Goal: Transaction & Acquisition: Book appointment/travel/reservation

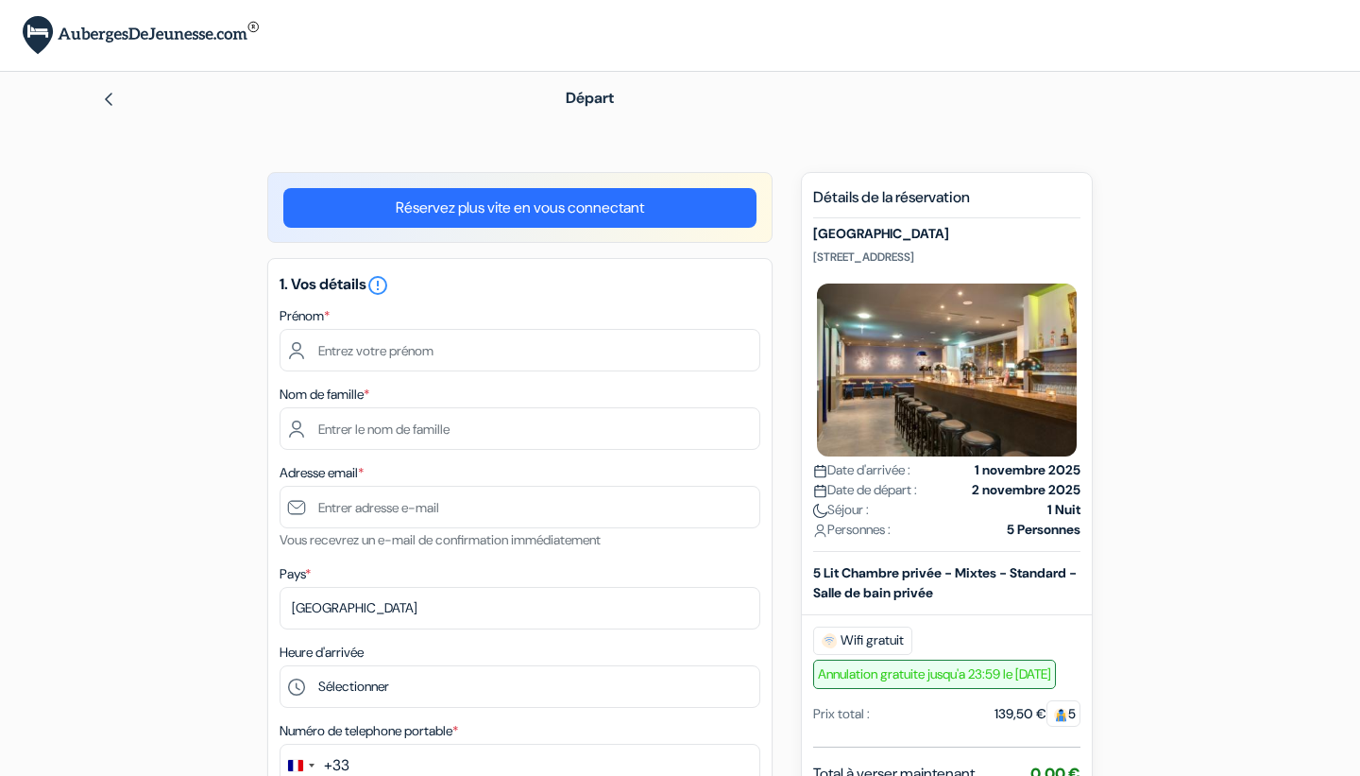
type input "Anatole"
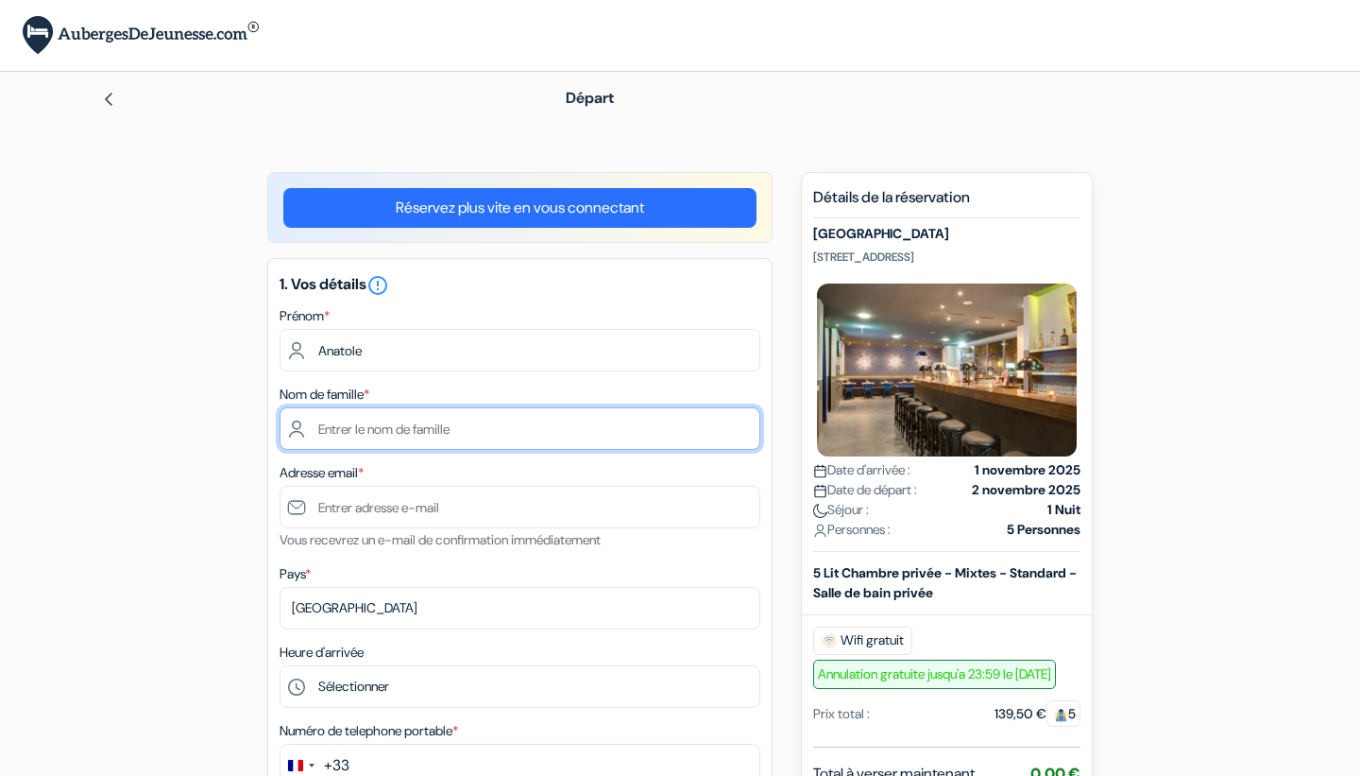
type input "PIED"
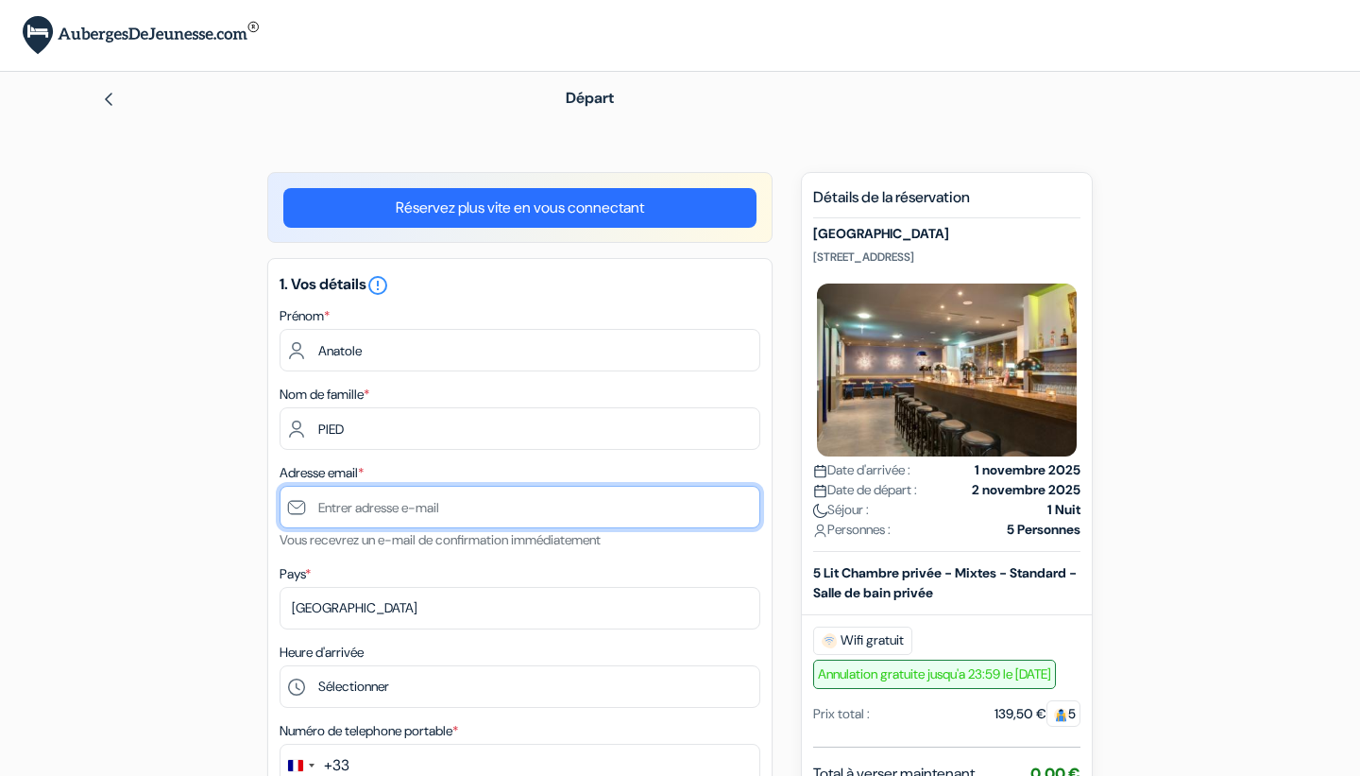
type input "[EMAIL_ADDRESS][DOMAIN_NAME]"
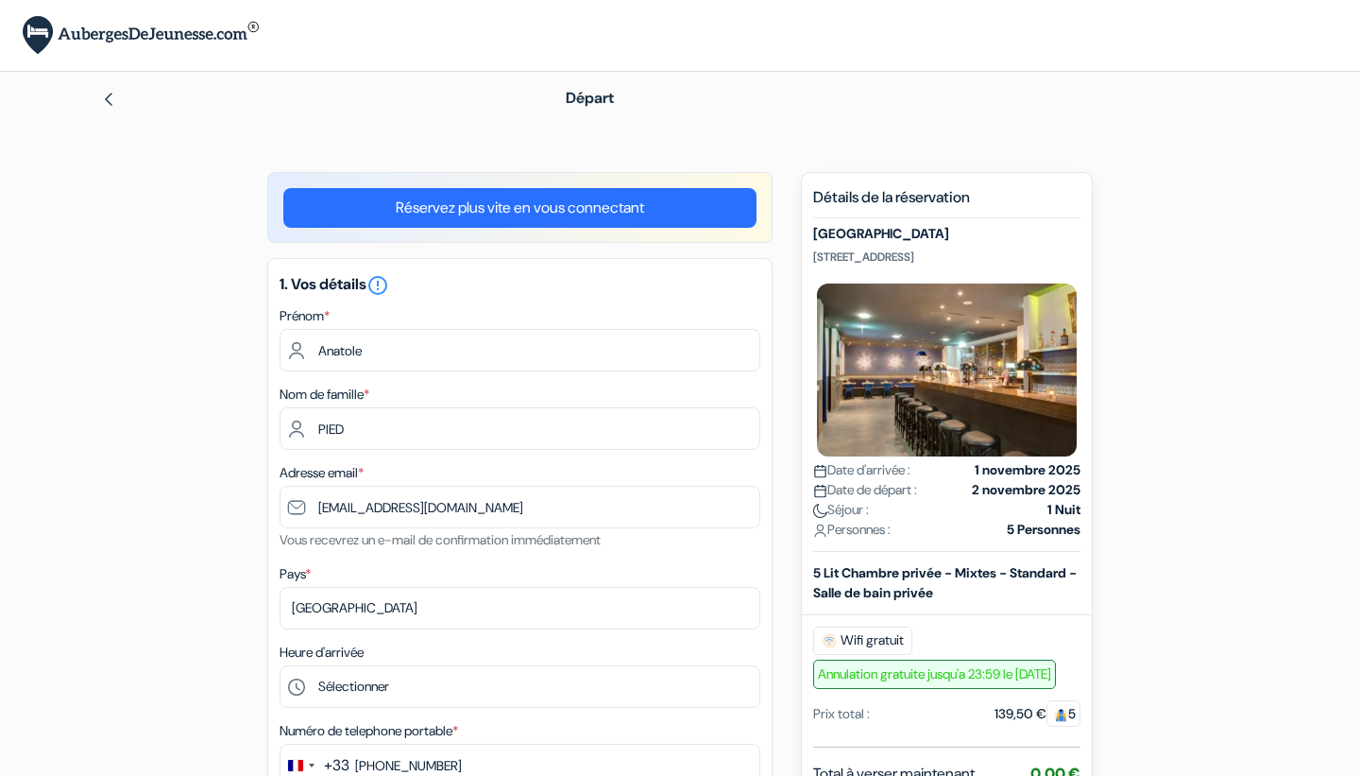
click at [462, 394] on div "Nom de famille * PIED" at bounding box center [520, 416] width 481 height 67
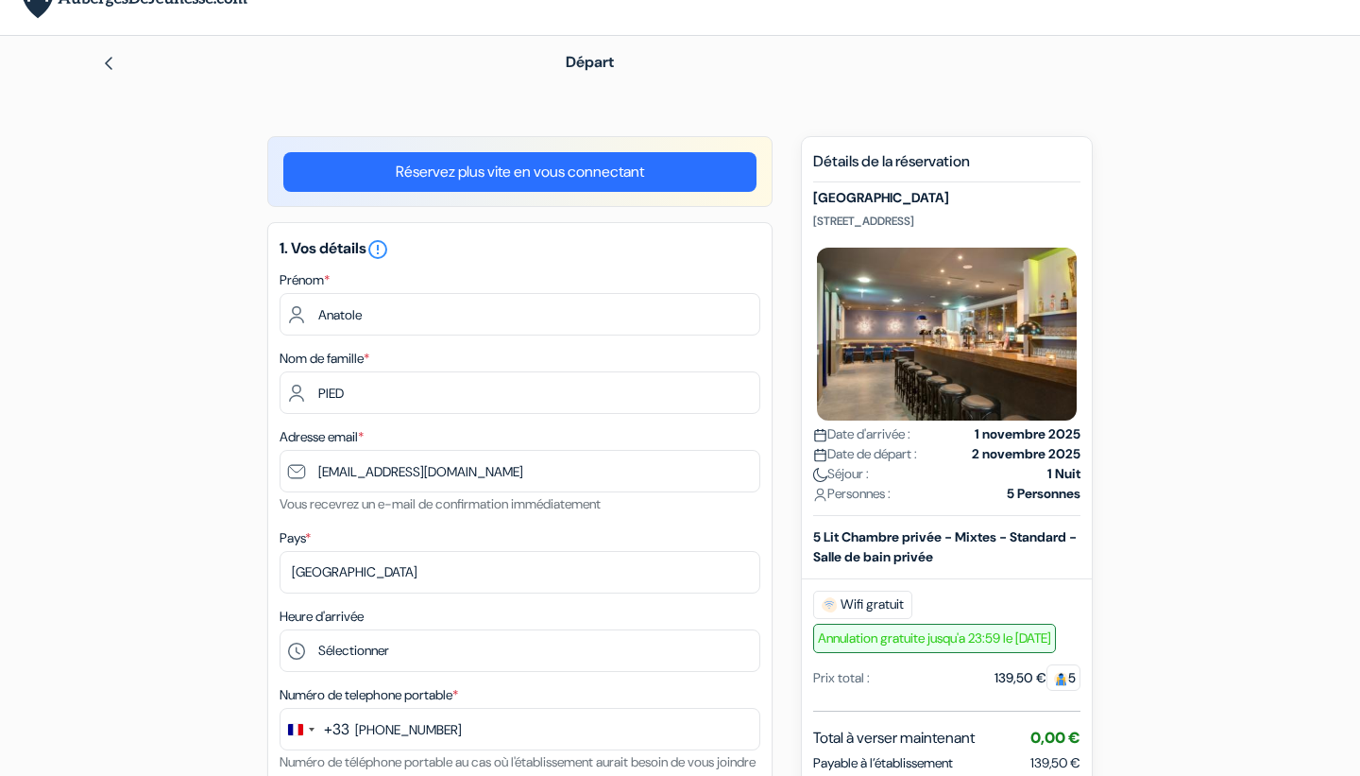
scroll to position [274, 0]
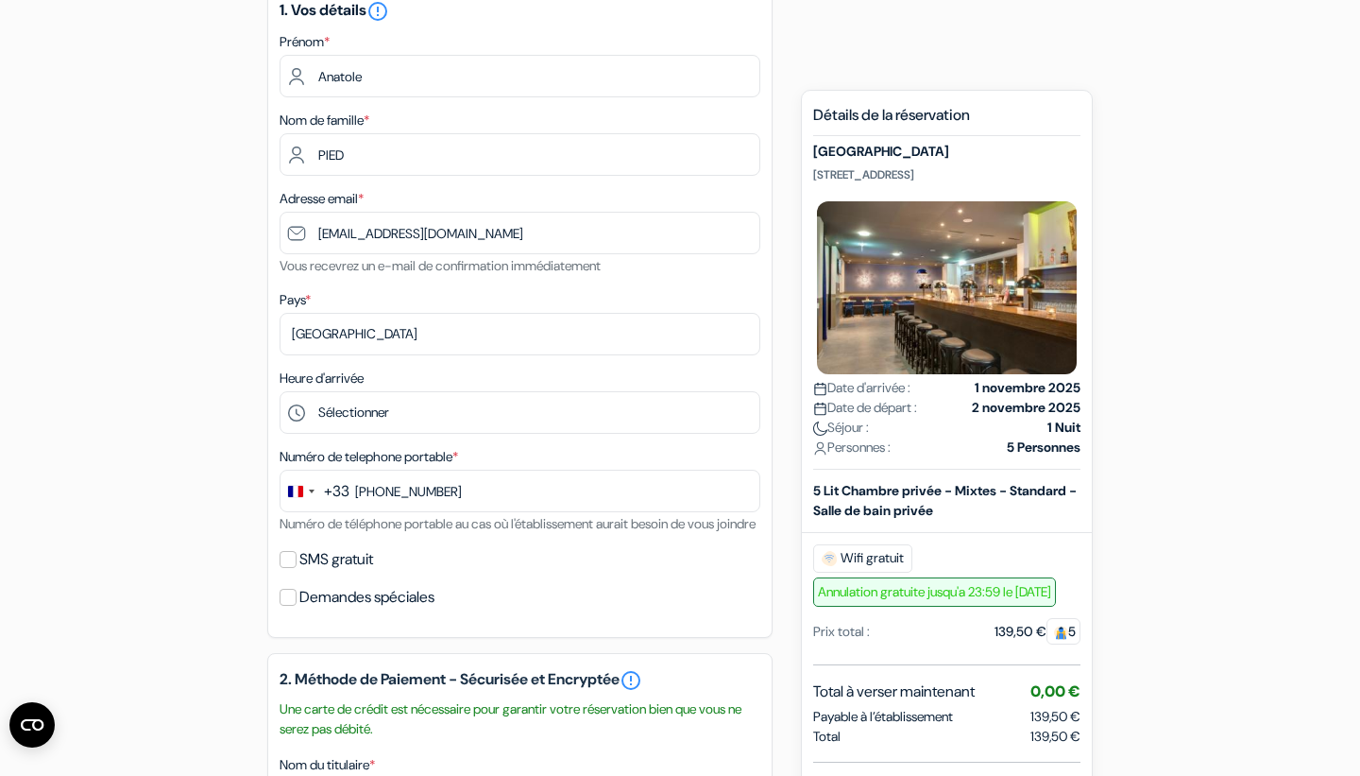
type input "6 88 72 17 64"
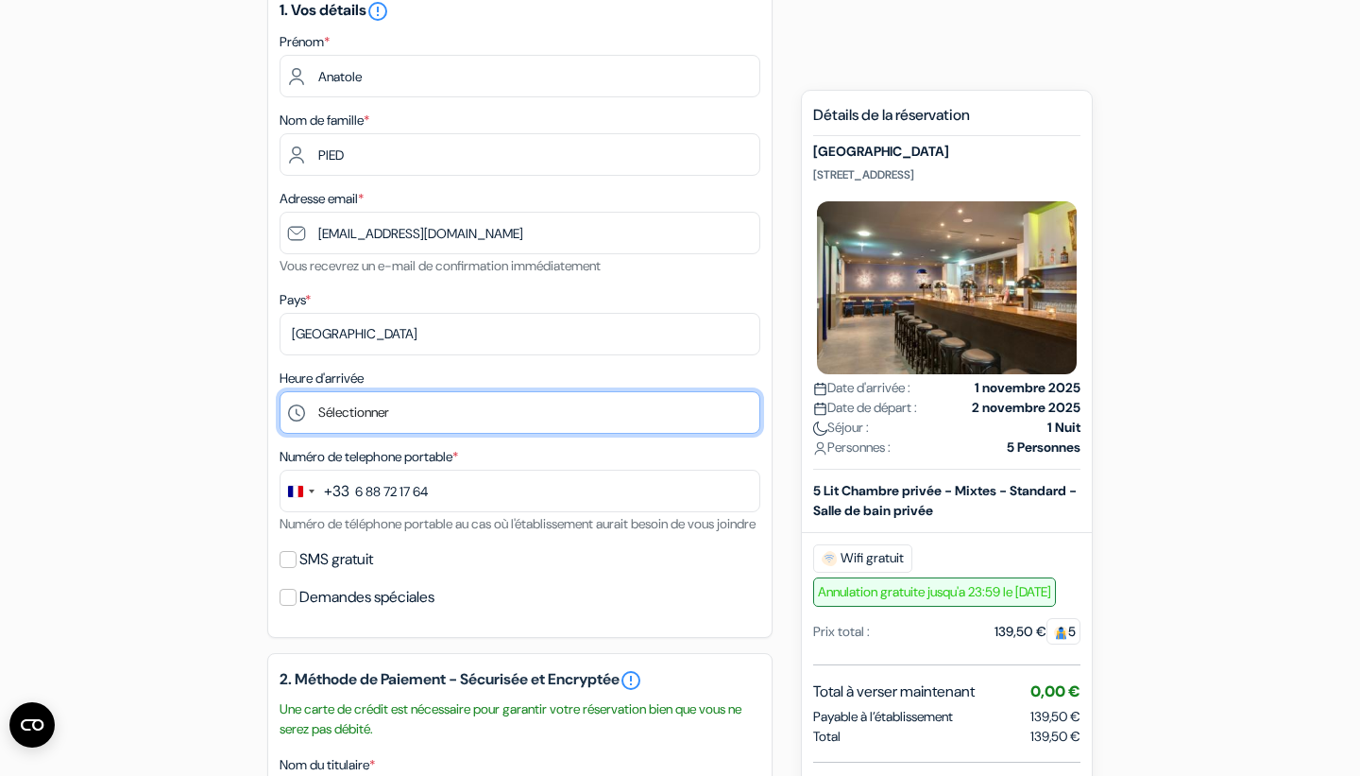
click at [387, 426] on select "Sélectionner 1:00 2:00 3:00 4:00 5:00 6:00 7:00 8:00 9:00 10:00 11:00 12:00 13:…" at bounding box center [520, 412] width 481 height 43
click at [465, 405] on select "Sélectionner 1:00 2:00 3:00 4:00 5:00 6:00 7:00 8:00 9:00 10:00 11:00 12:00 13:…" at bounding box center [520, 412] width 481 height 43
select select "20"
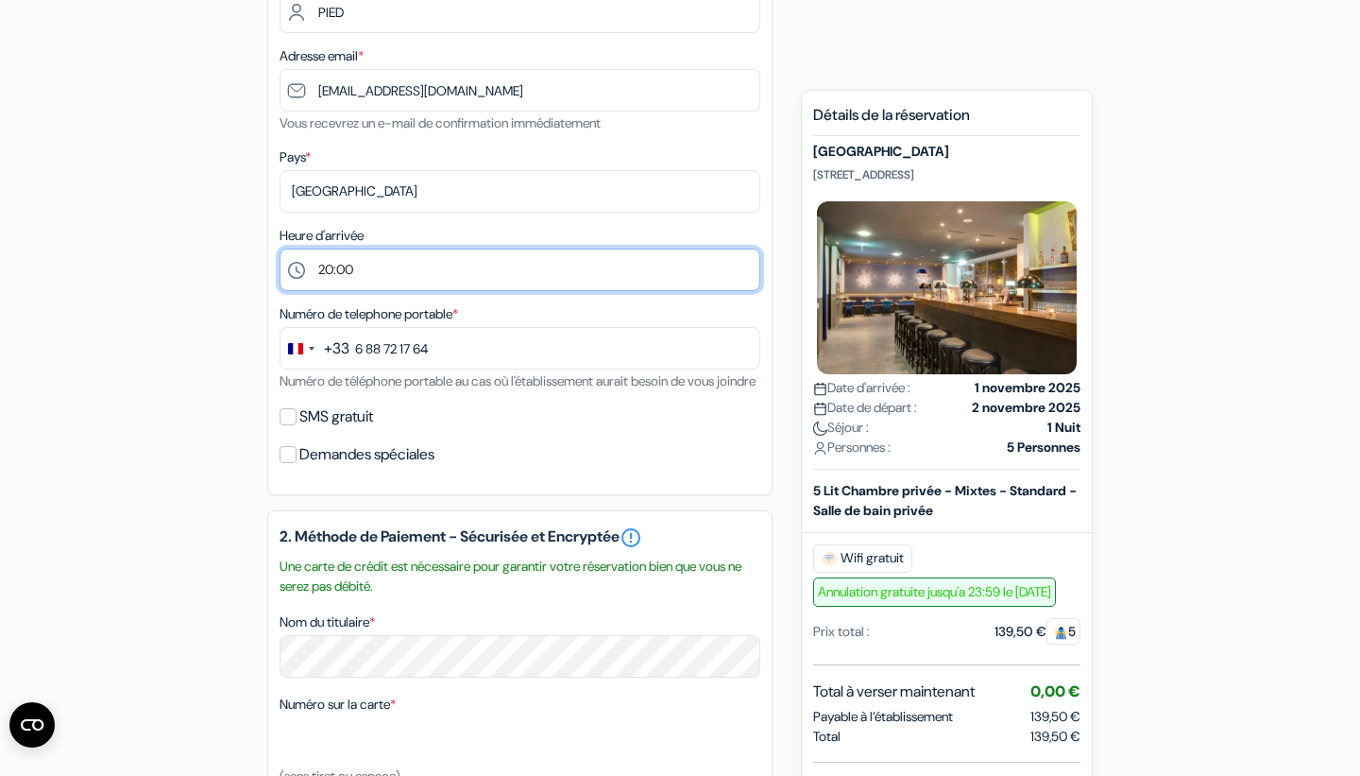
scroll to position [415, 0]
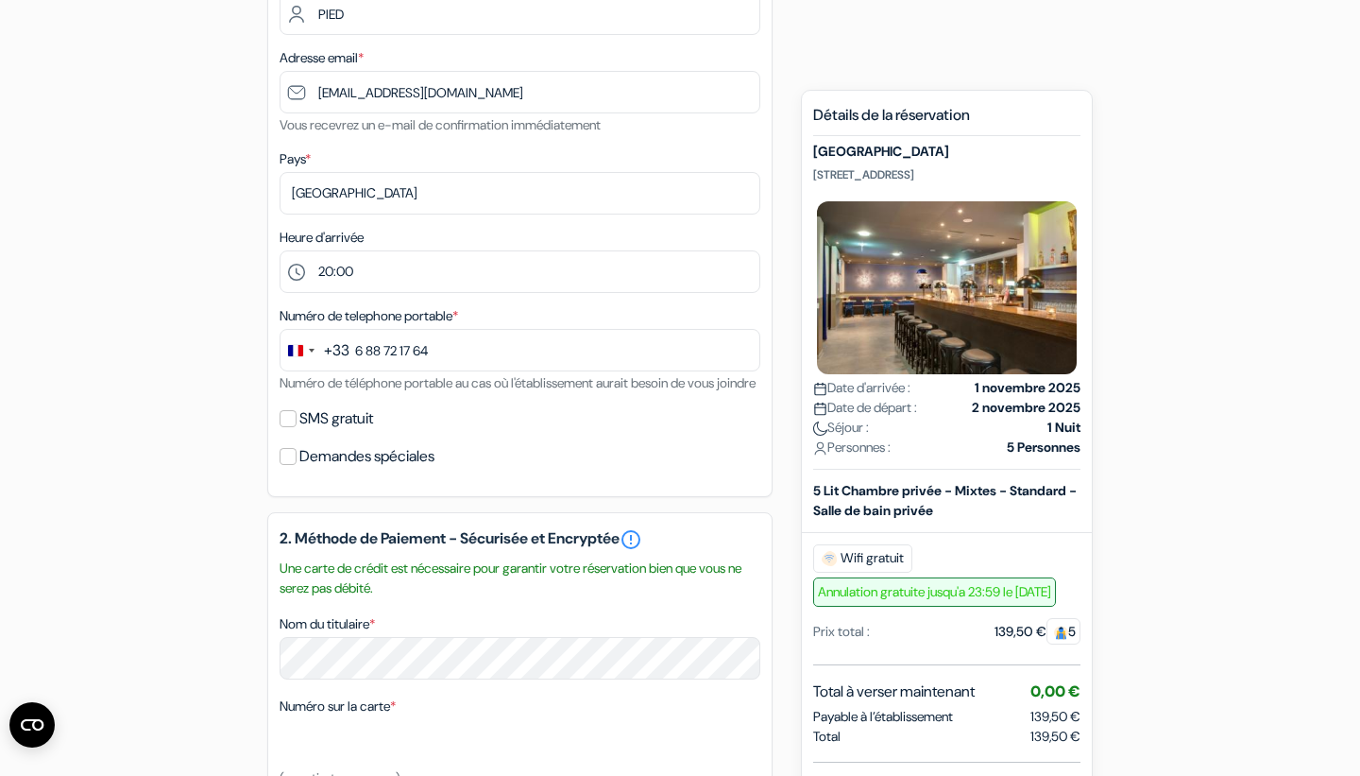
click at [320, 432] on label "SMS gratuit" at bounding box center [336, 418] width 74 height 26
click at [297, 427] on input "SMS gratuit" at bounding box center [288, 418] width 17 height 17
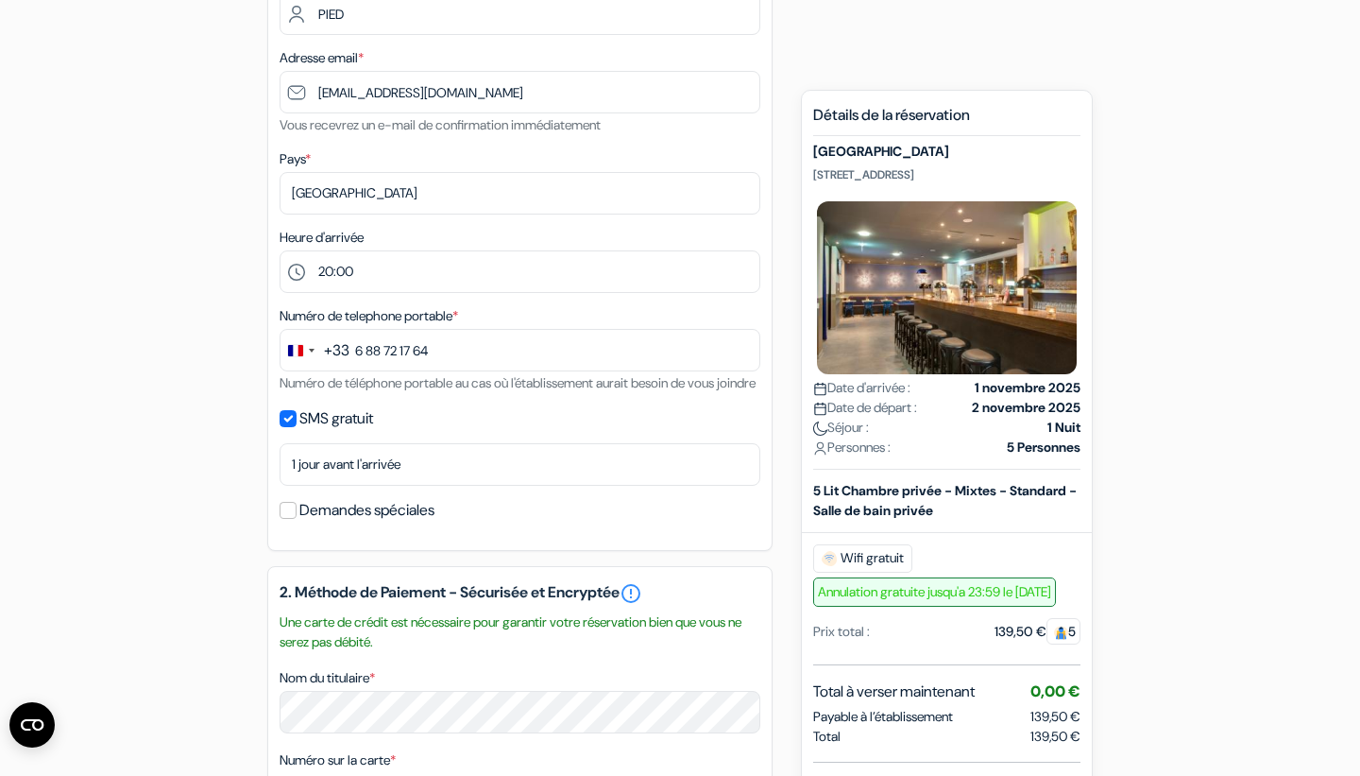
click at [320, 432] on label "SMS gratuit" at bounding box center [336, 418] width 74 height 26
click at [297, 427] on input "SMS gratuit" at bounding box center [288, 418] width 17 height 17
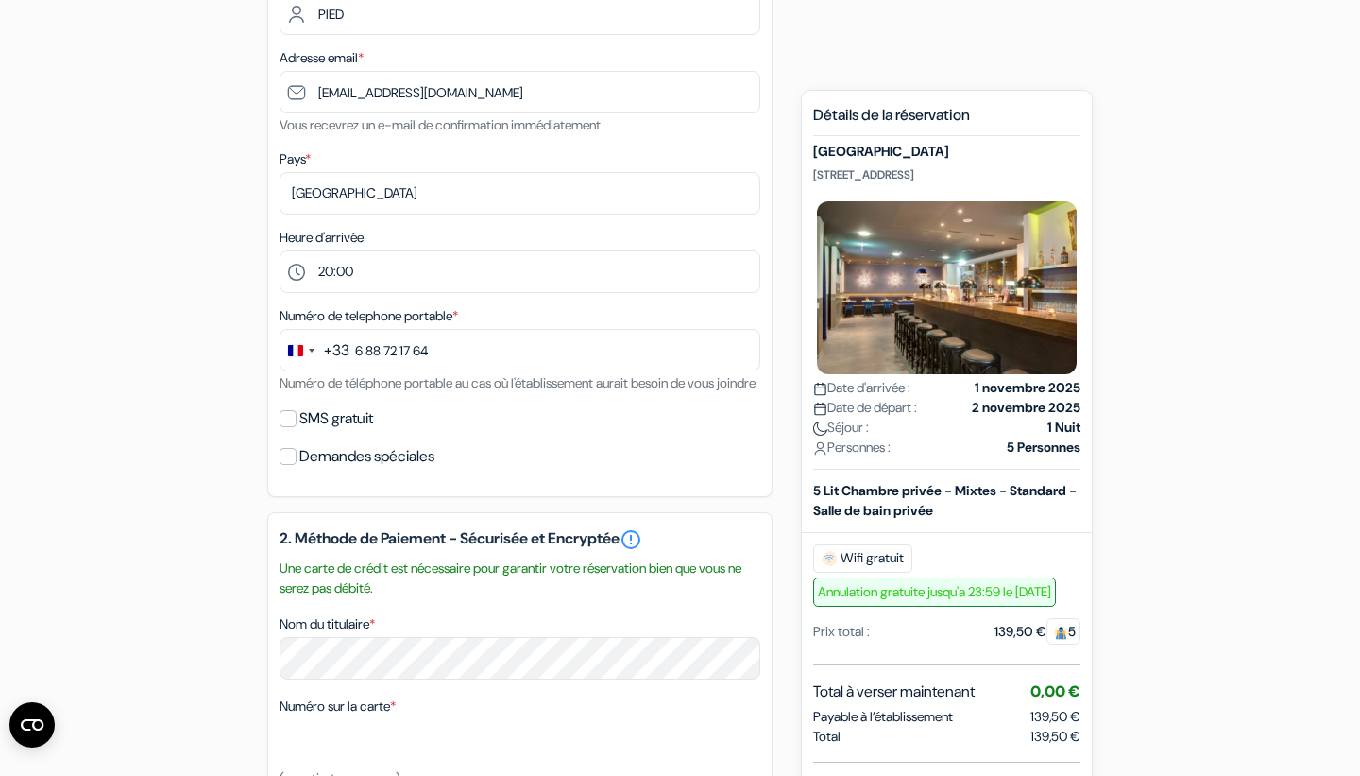
click at [334, 432] on label "SMS gratuit" at bounding box center [336, 418] width 74 height 26
click at [297, 427] on input "SMS gratuit" at bounding box center [288, 418] width 17 height 17
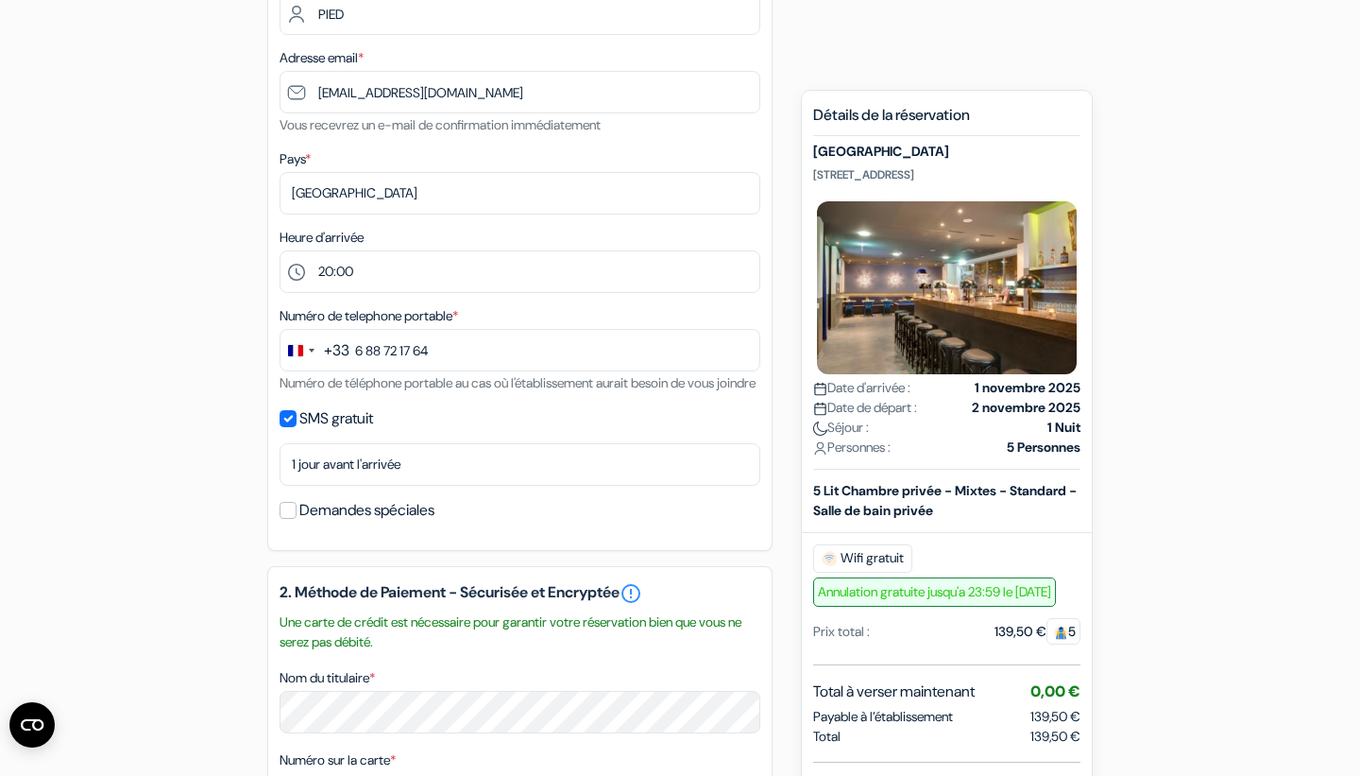
click at [333, 432] on label "SMS gratuit" at bounding box center [336, 418] width 74 height 26
click at [297, 427] on input "SMS gratuit" at bounding box center [288, 418] width 17 height 17
checkbox input "false"
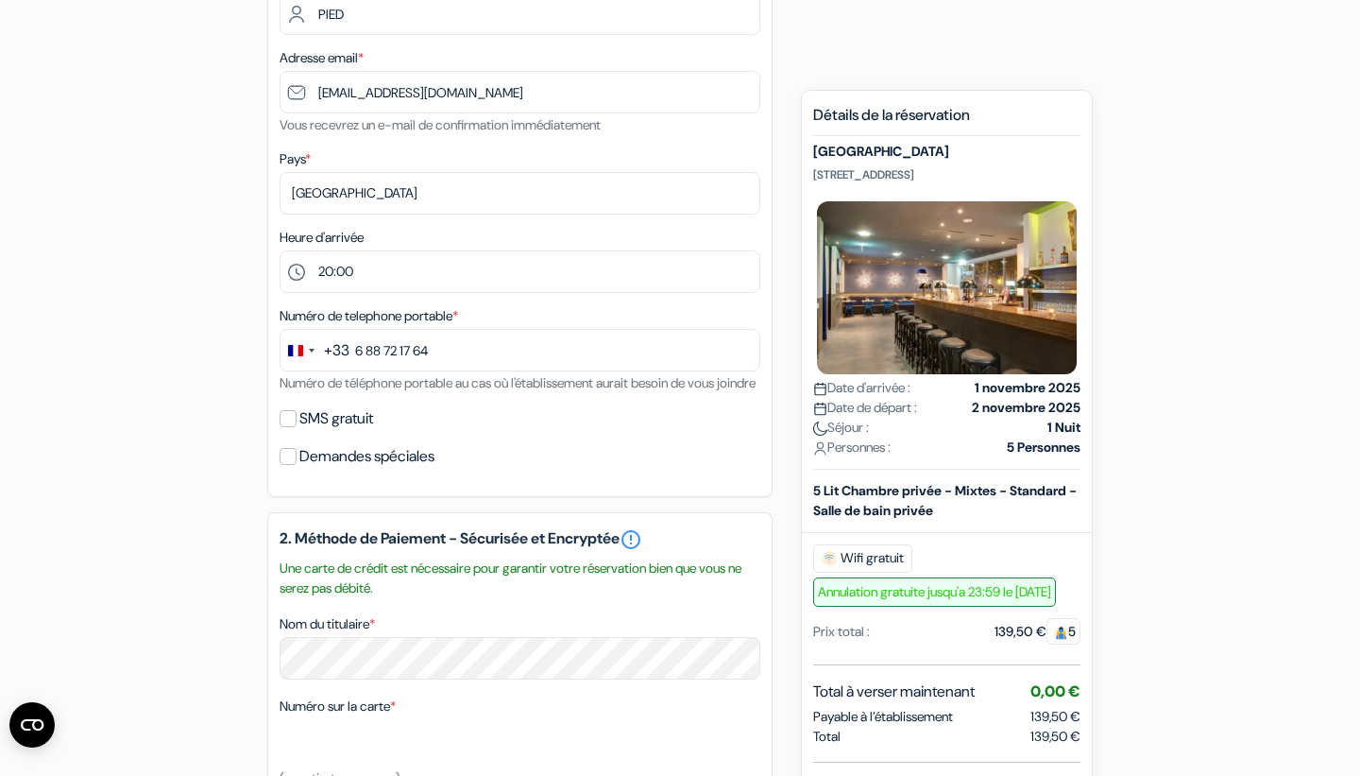
click at [338, 470] on label "Demandes spéciales" at bounding box center [366, 456] width 135 height 26
click at [297, 465] on input "Demandes spéciales" at bounding box center [288, 456] width 17 height 17
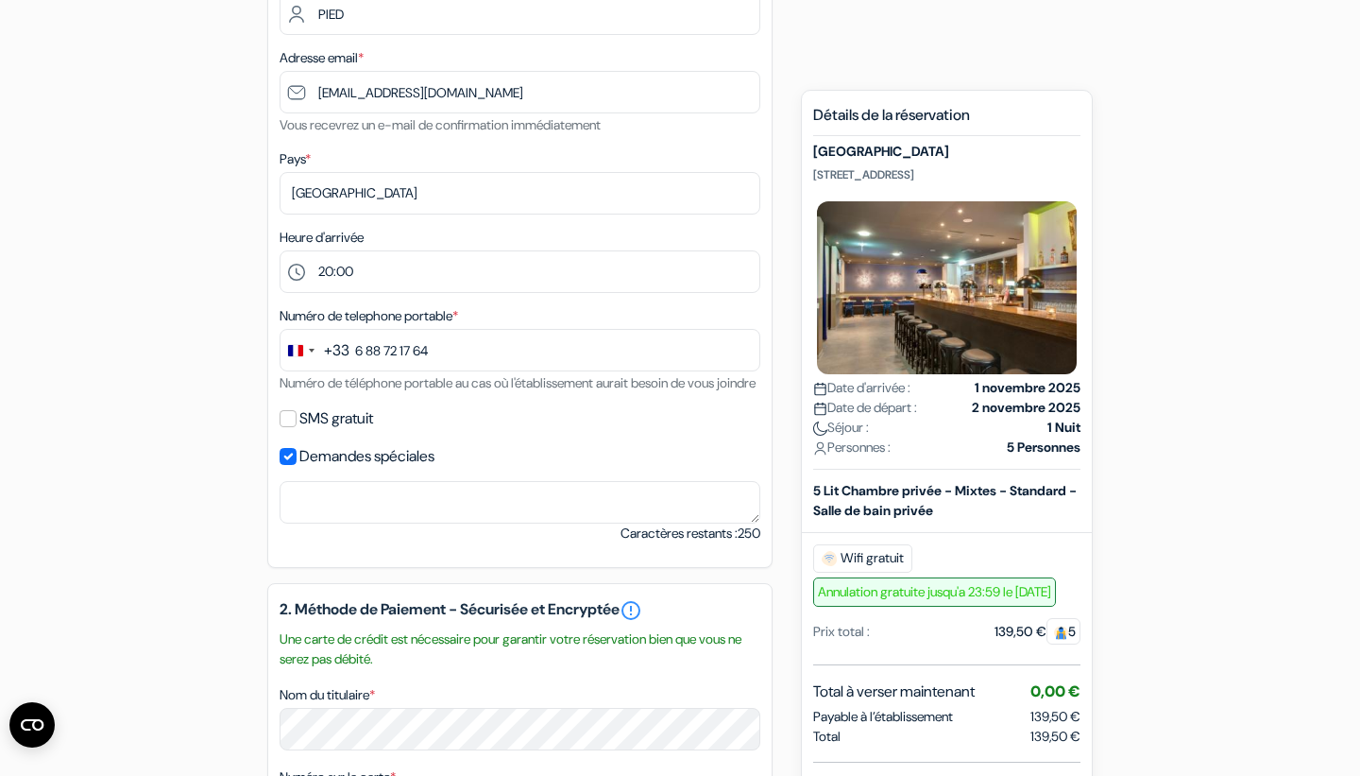
click at [338, 470] on label "Demandes spéciales" at bounding box center [366, 456] width 135 height 26
click at [297, 465] on input "Demandes spéciales" at bounding box center [288, 456] width 17 height 17
checkbox input "false"
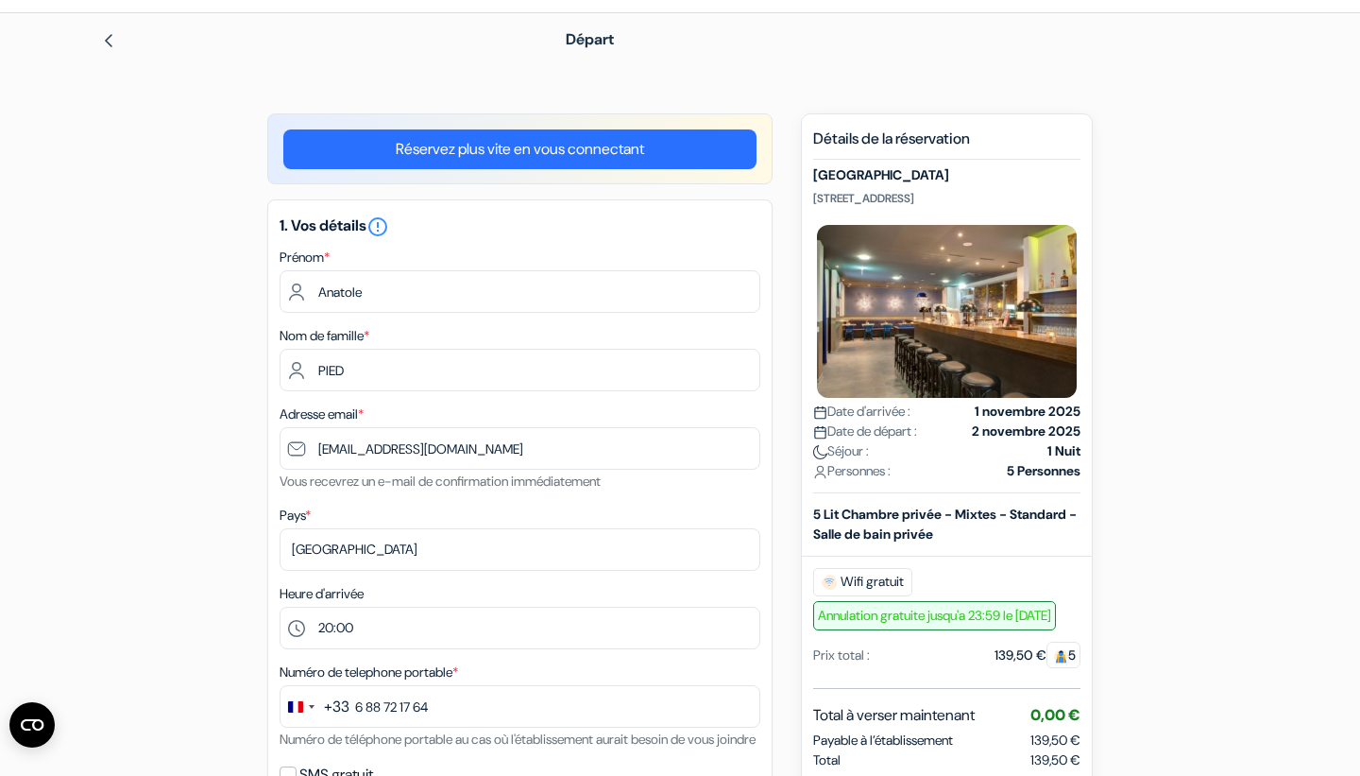
scroll to position [57, 0]
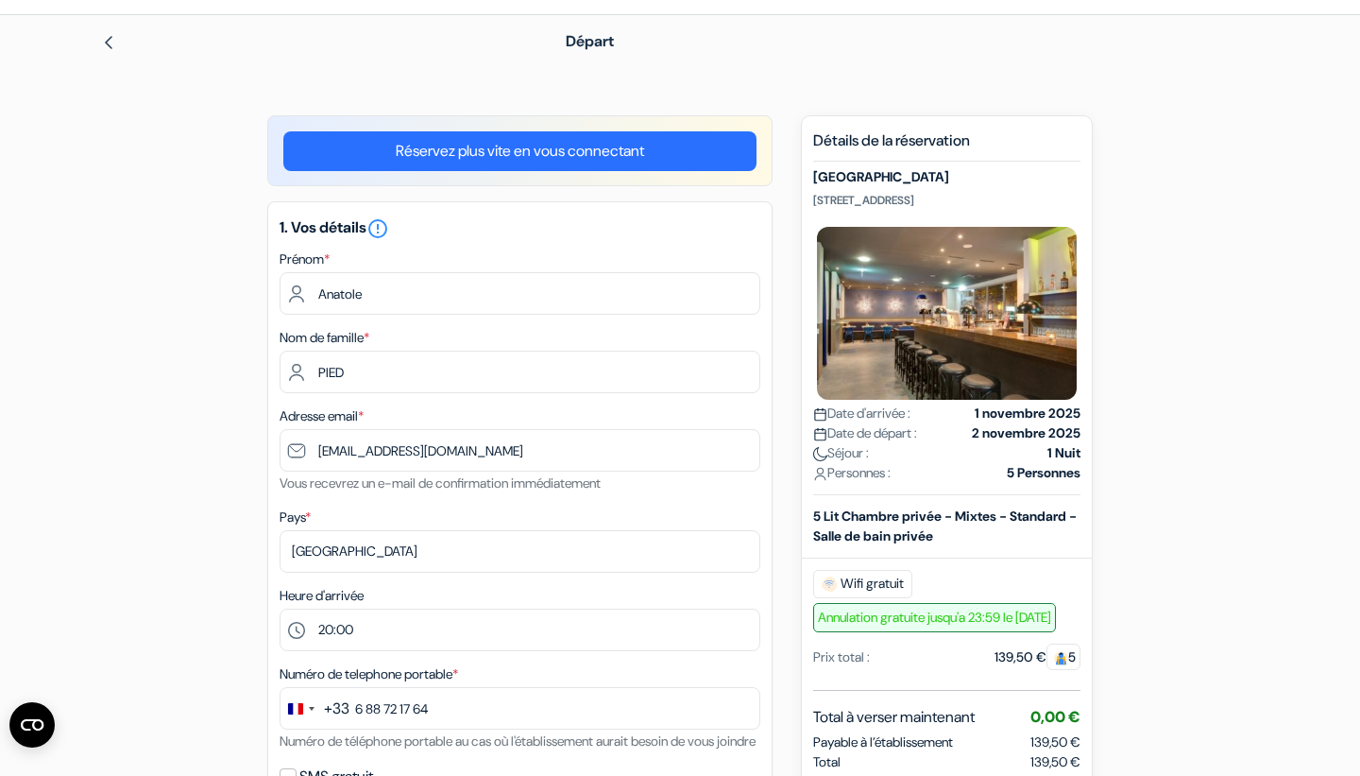
click at [430, 152] on link "Réservez plus vite en vous connectant" at bounding box center [519, 151] width 473 height 40
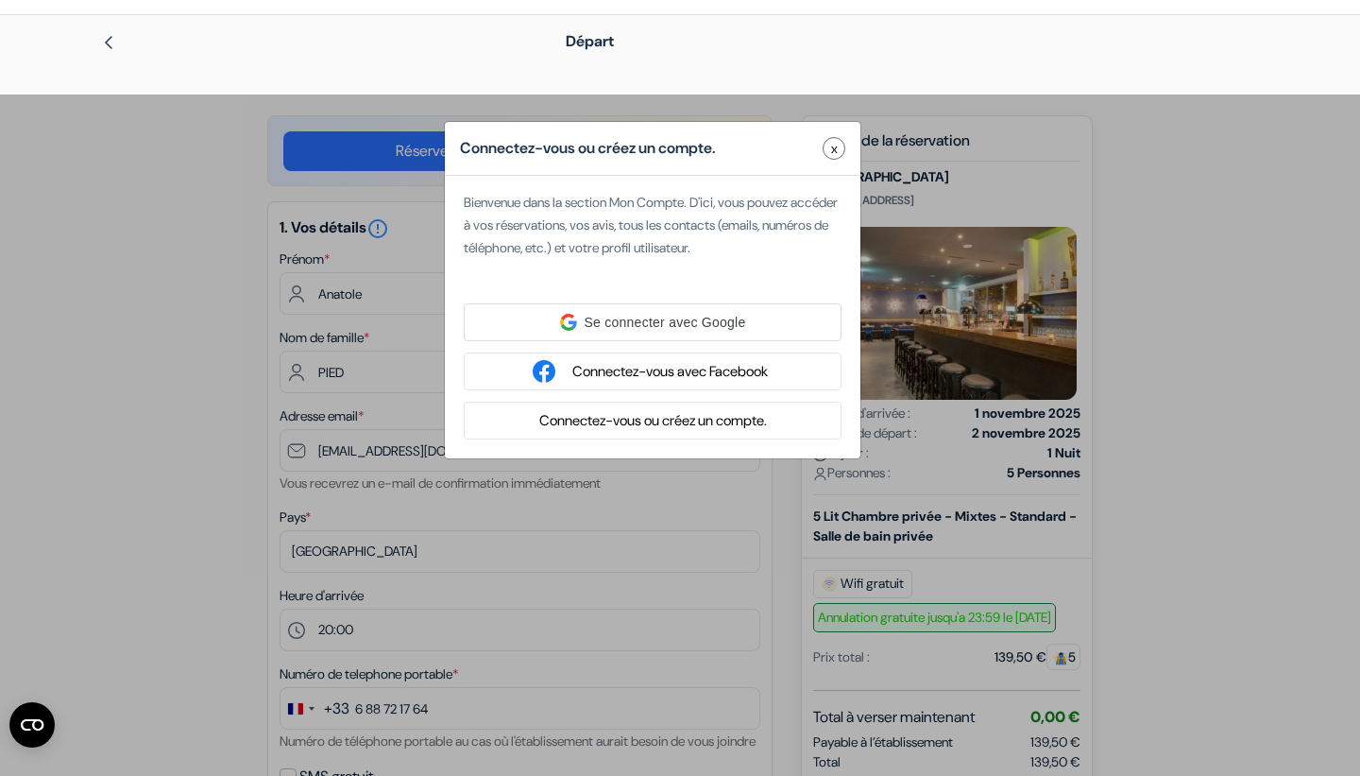
click at [122, 316] on div "Connectez-vous ou créez un compte. x Bienvenue dans la section Mon Compte. D'ic…" at bounding box center [680, 482] width 1360 height 776
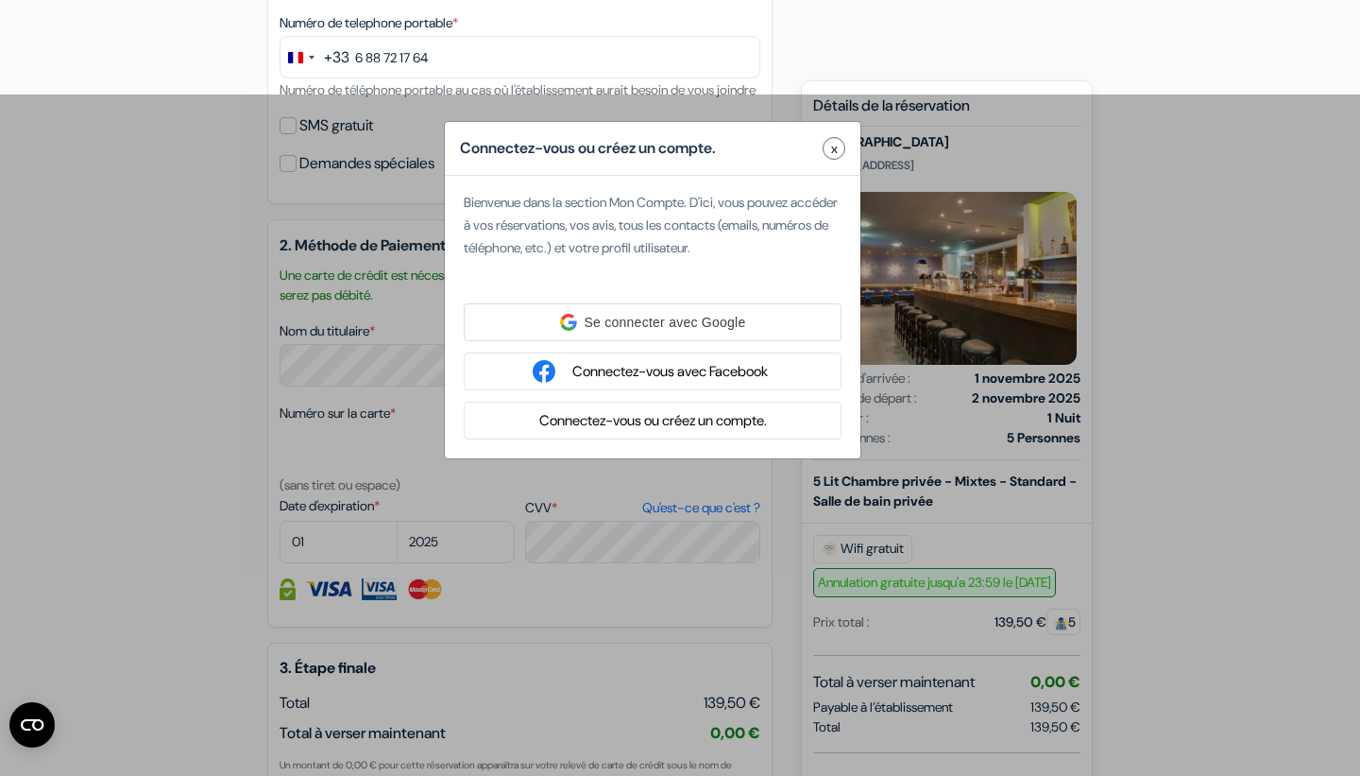
scroll to position [711, 0]
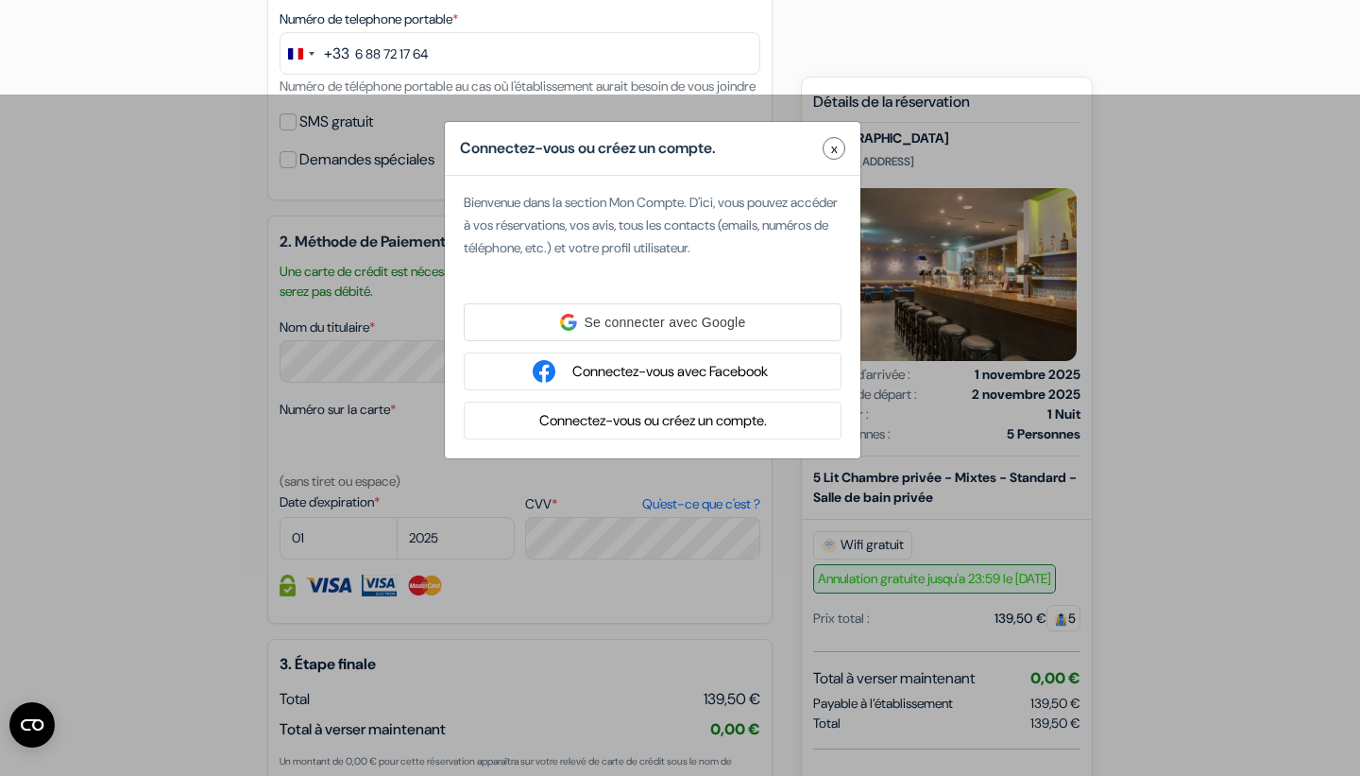
click at [833, 133] on div "Connectez-vous ou créez un compte. x" at bounding box center [653, 149] width 416 height 54
click at [832, 146] on span "x" at bounding box center [834, 149] width 7 height 20
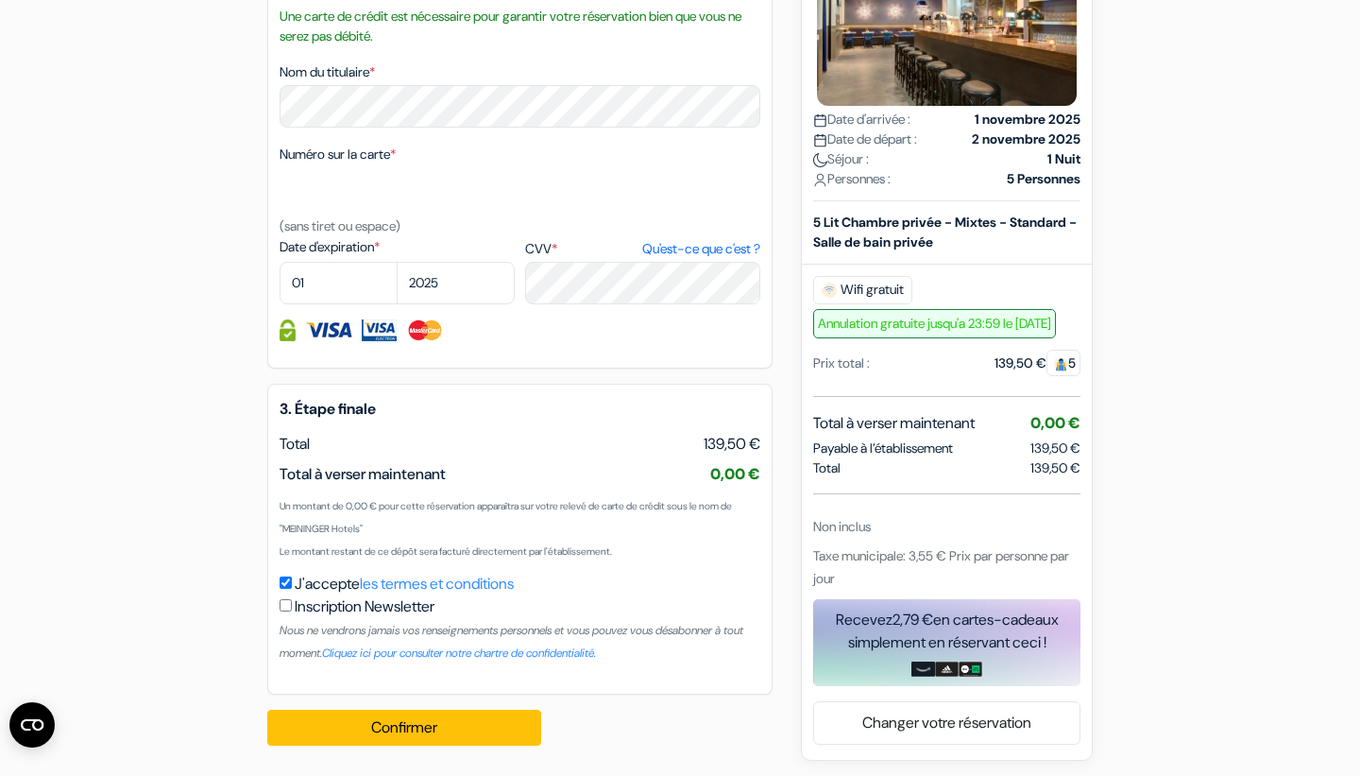
scroll to position [967, 0]
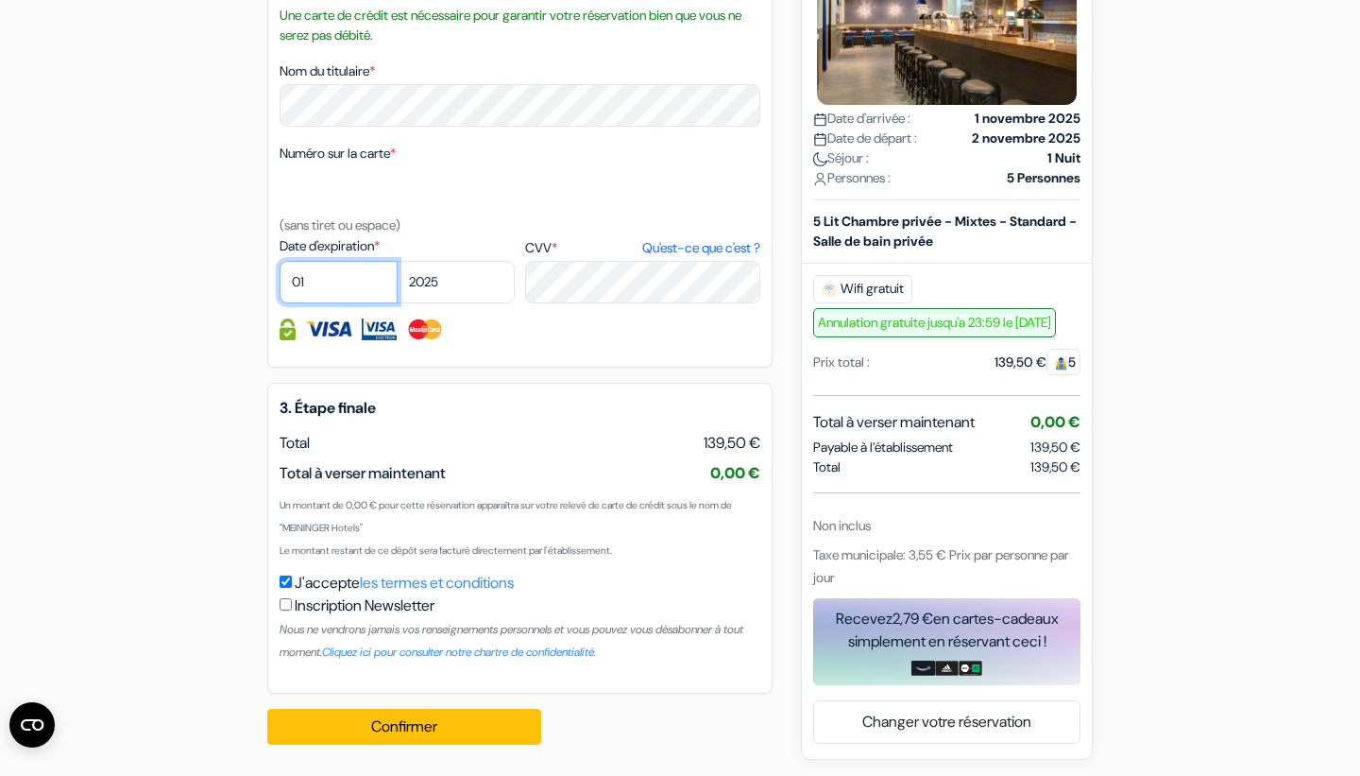
click at [333, 302] on select "01 02 03 04 05 06 07 08 09 10 11 12" at bounding box center [339, 282] width 118 height 43
select select "05"
click at [455, 296] on select "2025 2026 2027 2028 2029 2030 2031 2032 2033 2034 2035 2036 2037 2038 2039 2040…" at bounding box center [456, 282] width 118 height 43
select select "2030"
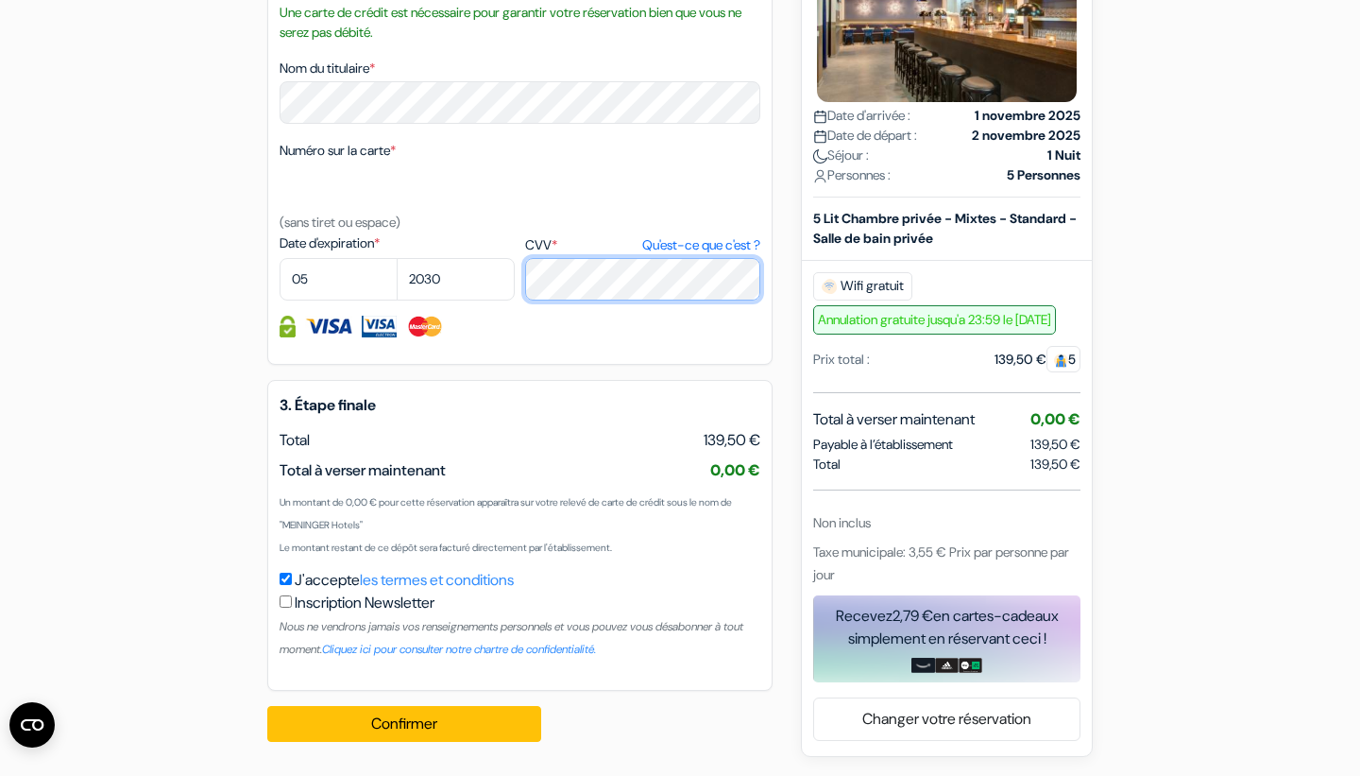
scroll to position [992, 0]
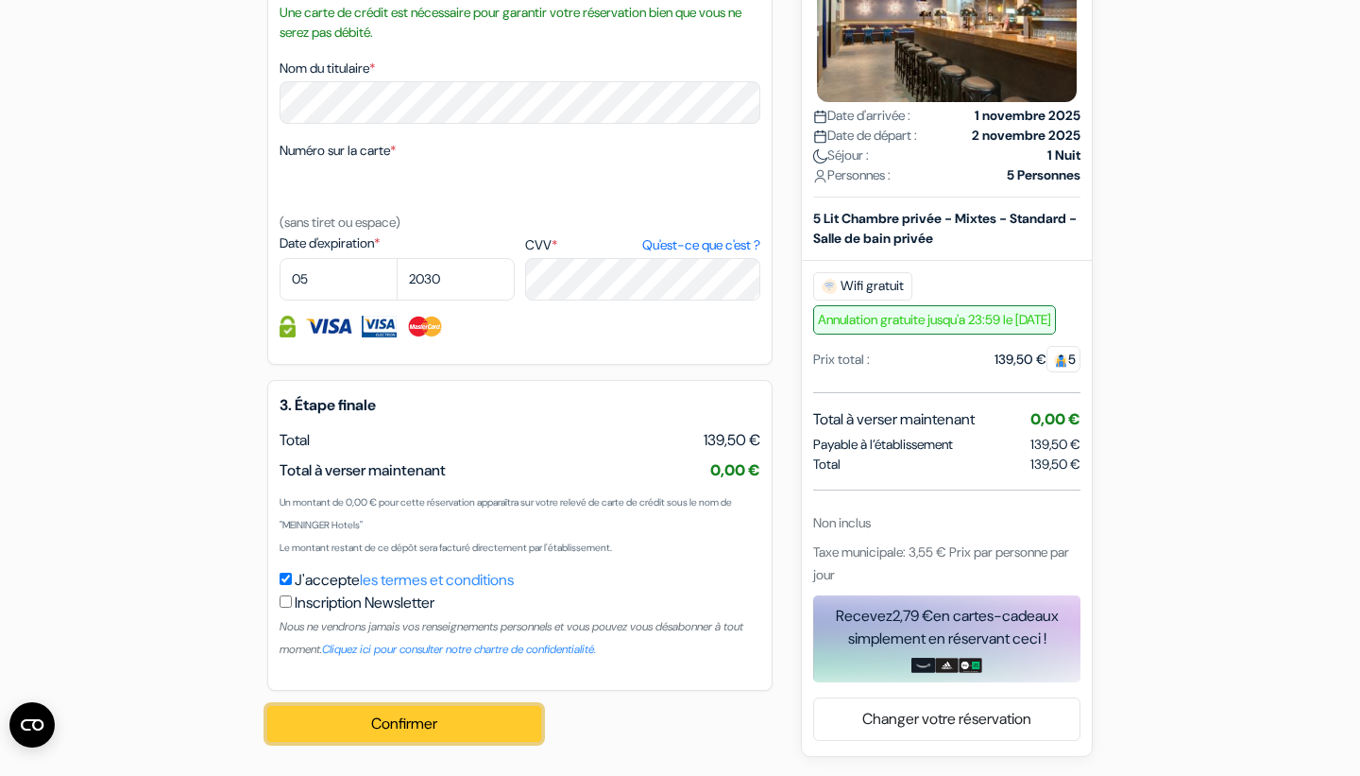
click at [428, 739] on button "Confirmer Loading..." at bounding box center [404, 724] width 274 height 36
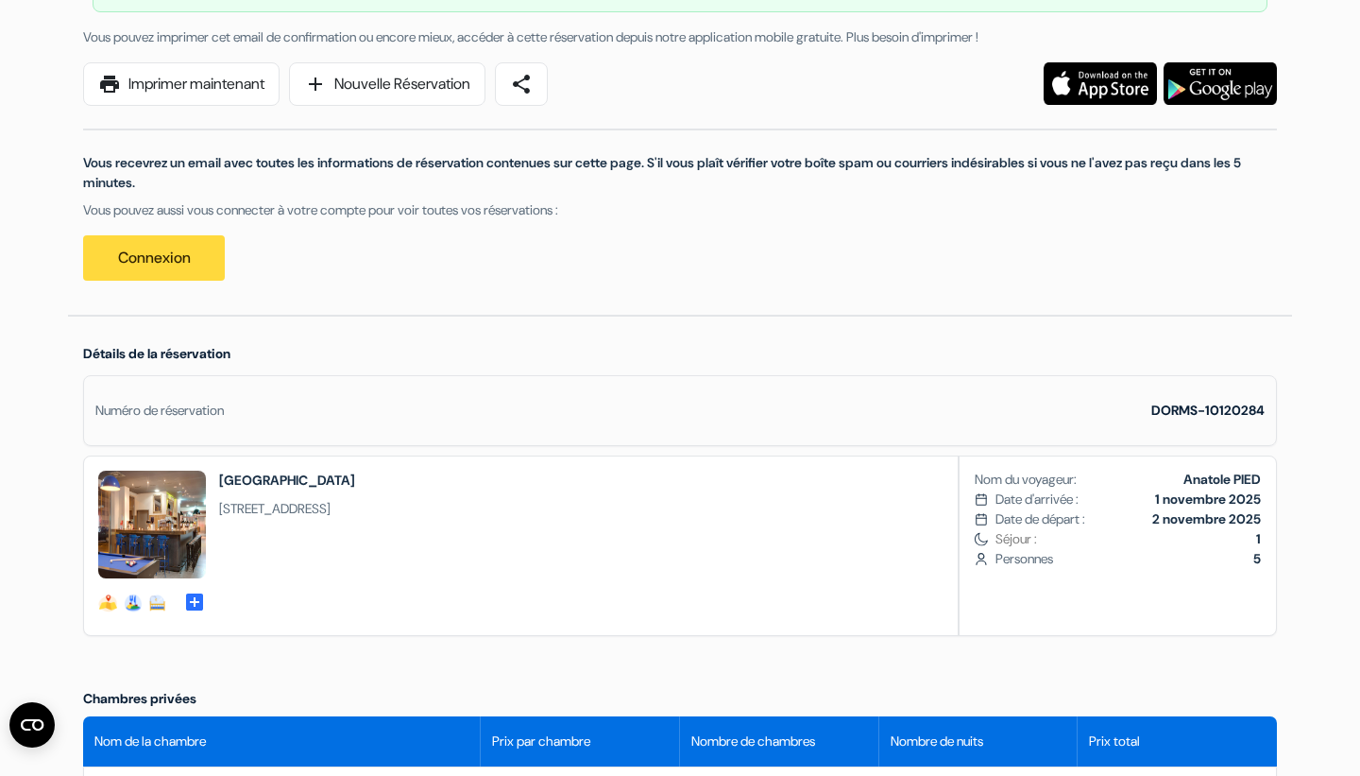
scroll to position [224, 0]
